Goal: Find specific page/section: Find specific page/section

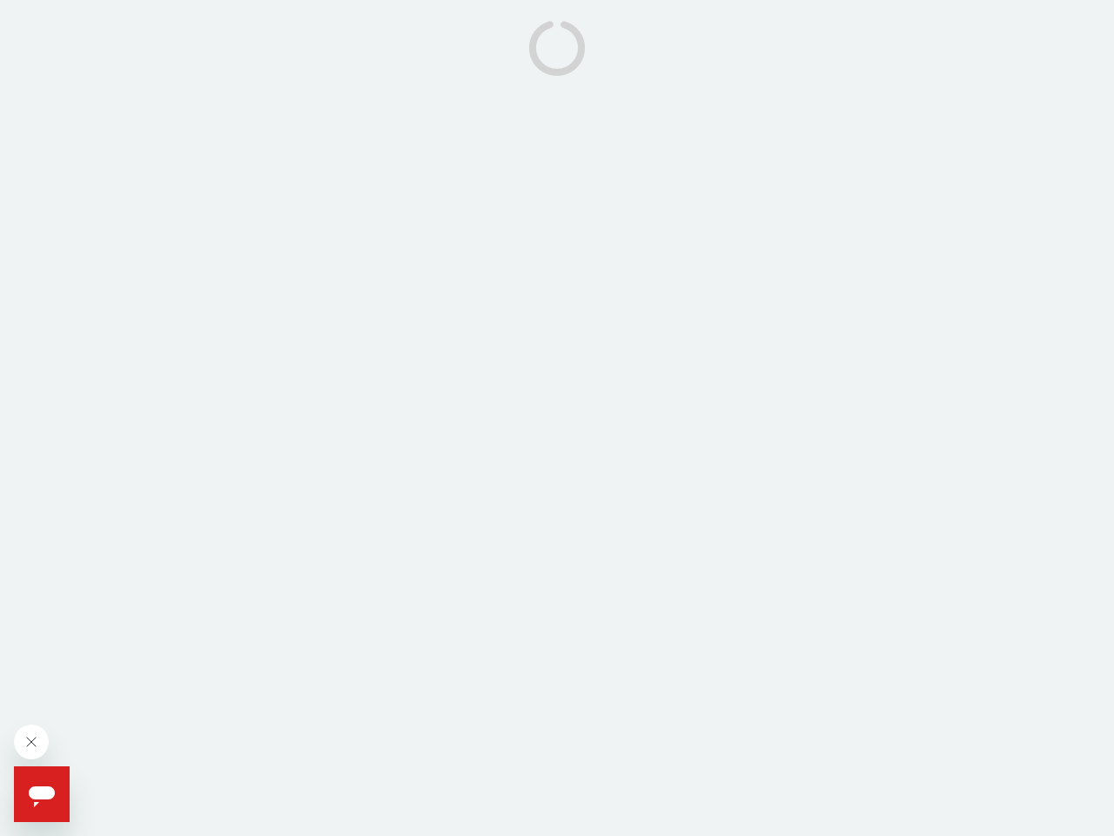
click at [31, 742] on icon "Close message from company" at bounding box center [31, 741] width 9 height 9
click at [78, 740] on body at bounding box center [557, 418] width 1114 height 836
click at [42, 794] on icon "Open messaging window" at bounding box center [42, 796] width 26 height 21
